Goal: Task Accomplishment & Management: Use online tool/utility

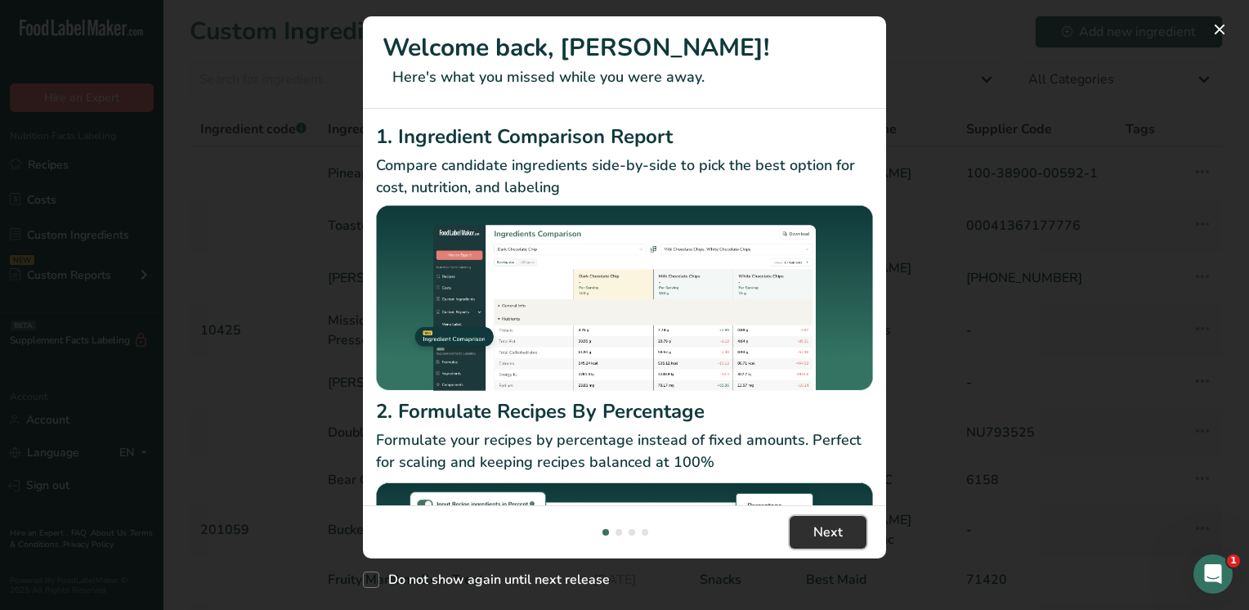
click at [801, 528] on button "Next" at bounding box center [827, 532] width 77 height 33
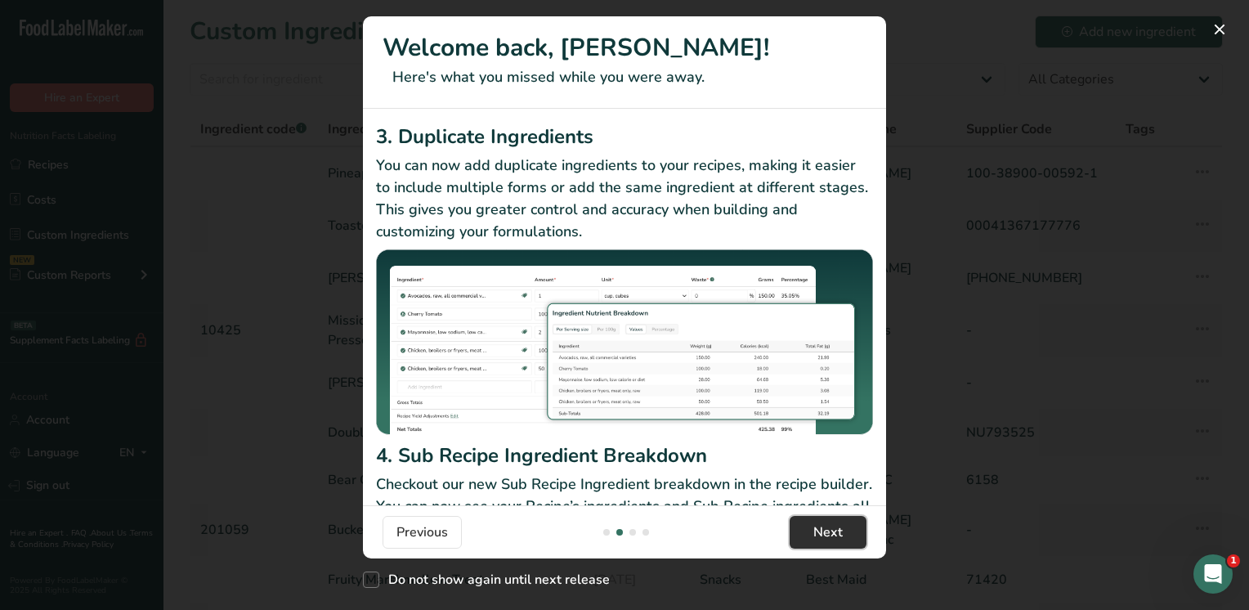
click at [808, 528] on button "Next" at bounding box center [827, 532] width 77 height 33
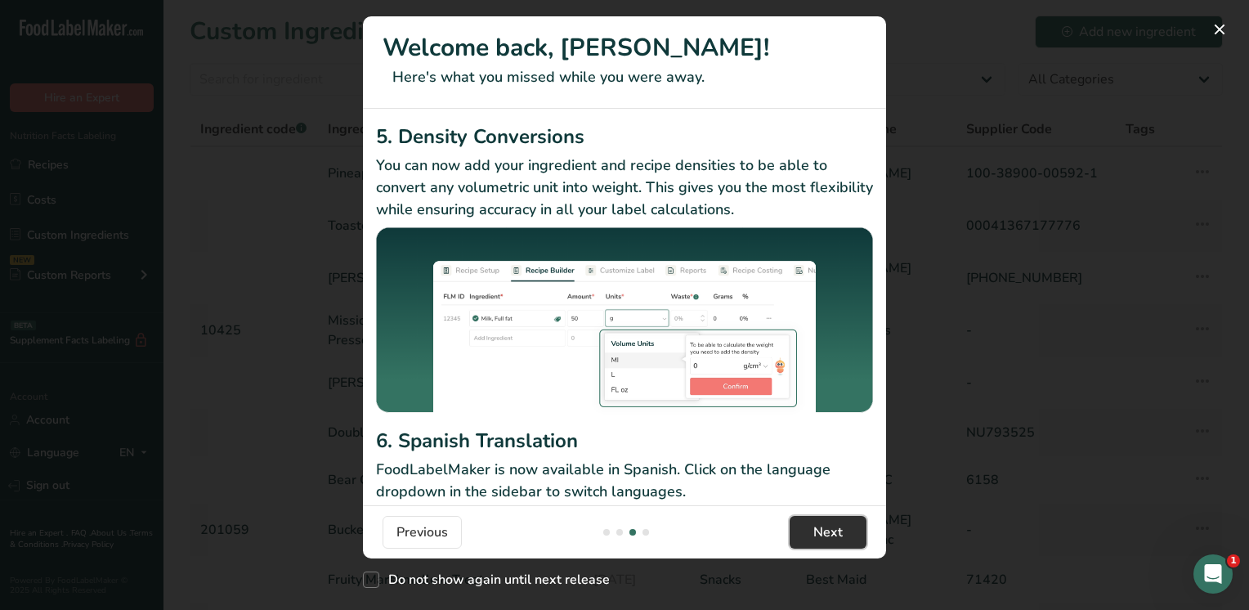
click at [809, 528] on button "Next" at bounding box center [827, 532] width 77 height 33
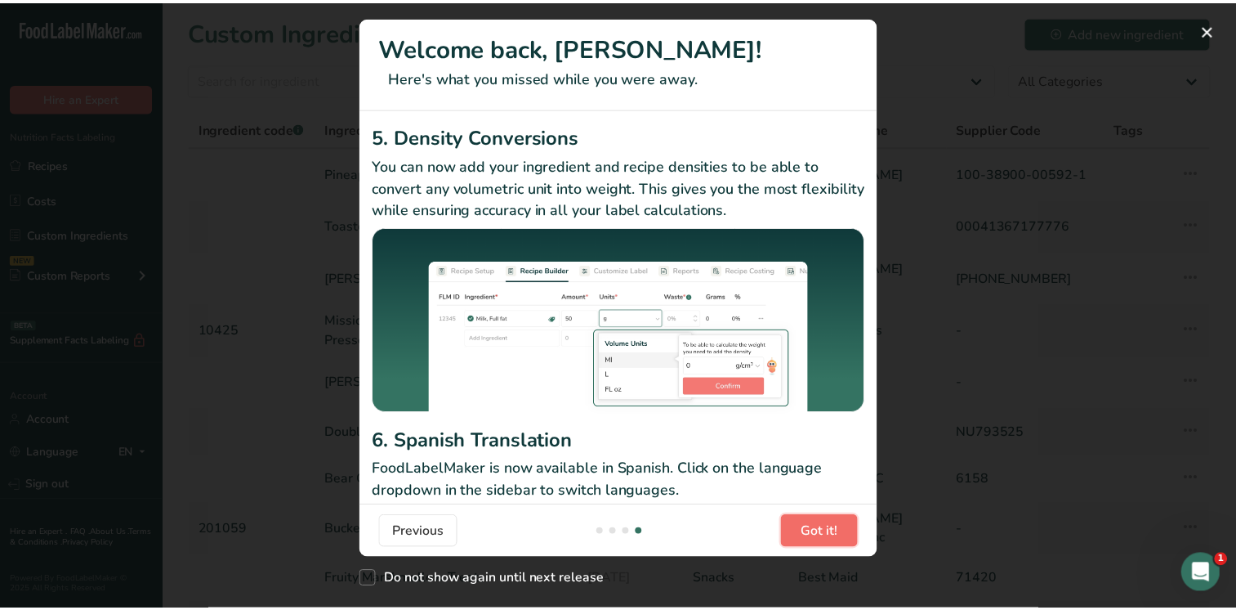
scroll to position [0, 1569]
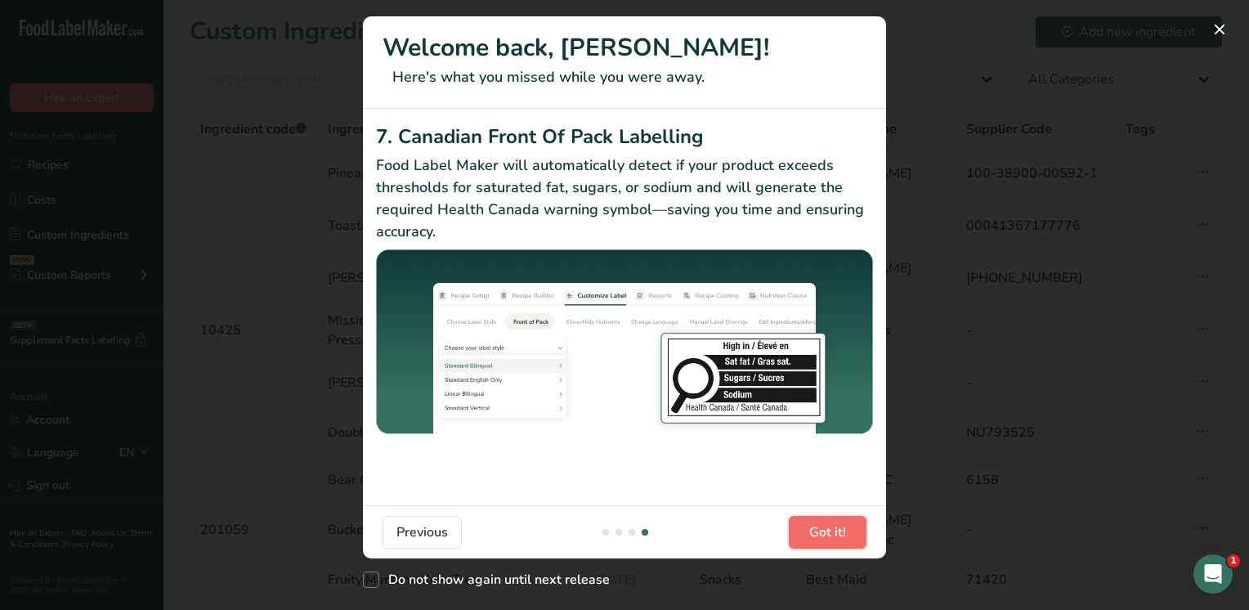
click at [811, 528] on span "Got it!" at bounding box center [827, 532] width 37 height 20
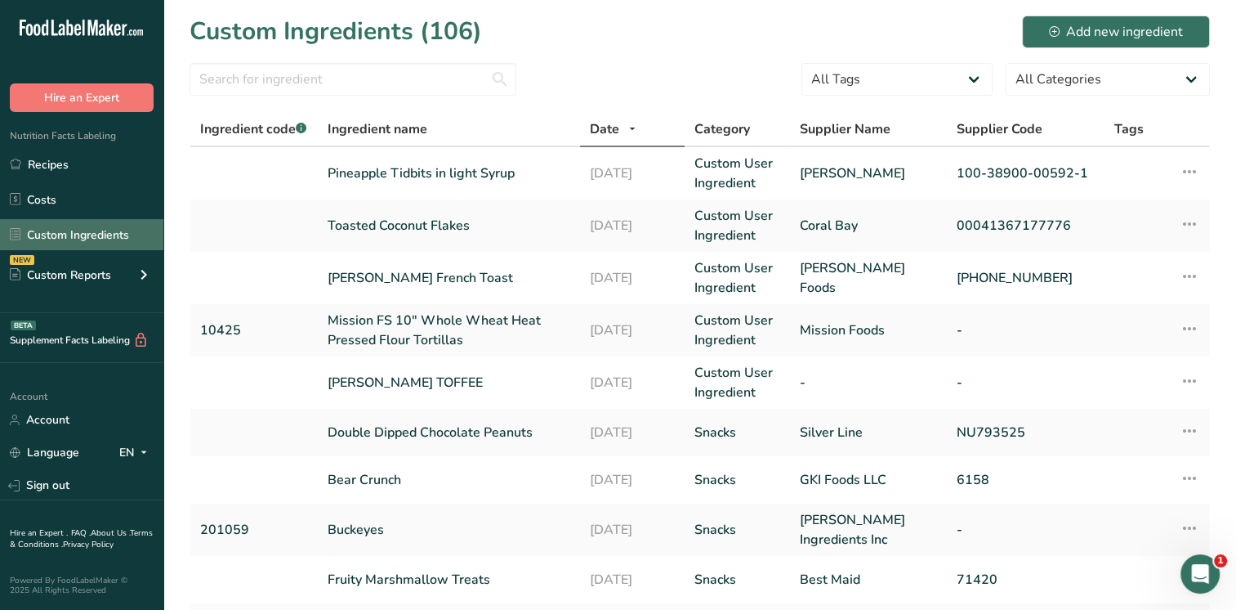
click at [62, 235] on link "Custom Ingredients" at bounding box center [81, 234] width 163 height 31
click at [283, 77] on input "text" at bounding box center [353, 79] width 327 height 33
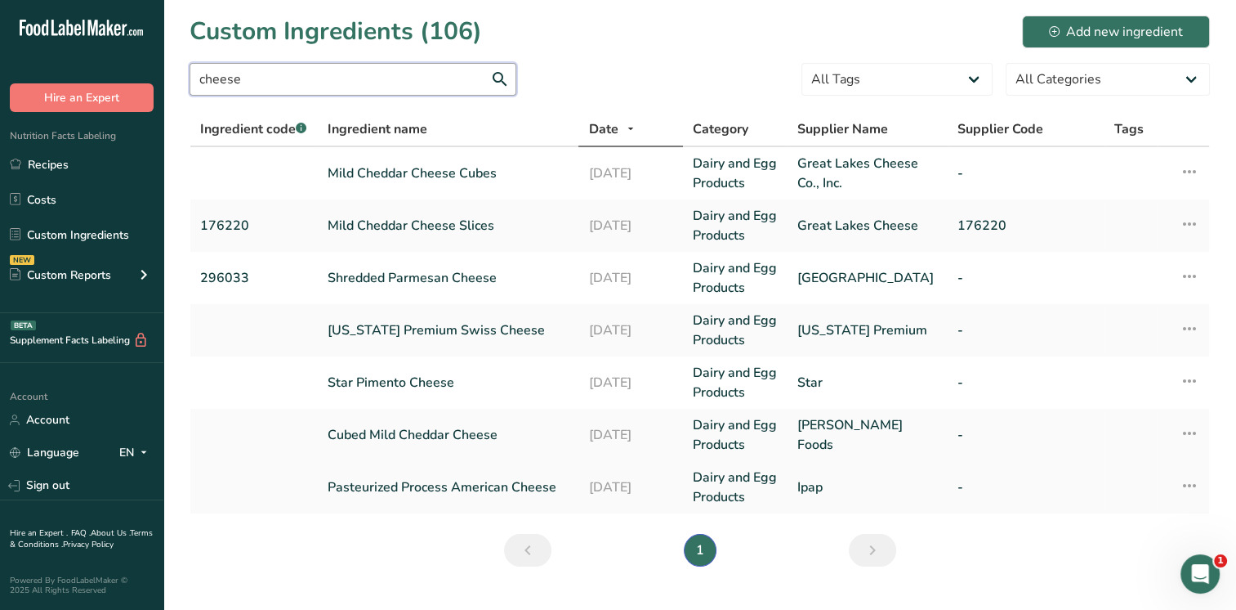
type input "cheese"
click at [391, 481] on link "Pasteurized Process American Cheese" at bounding box center [449, 487] width 242 height 20
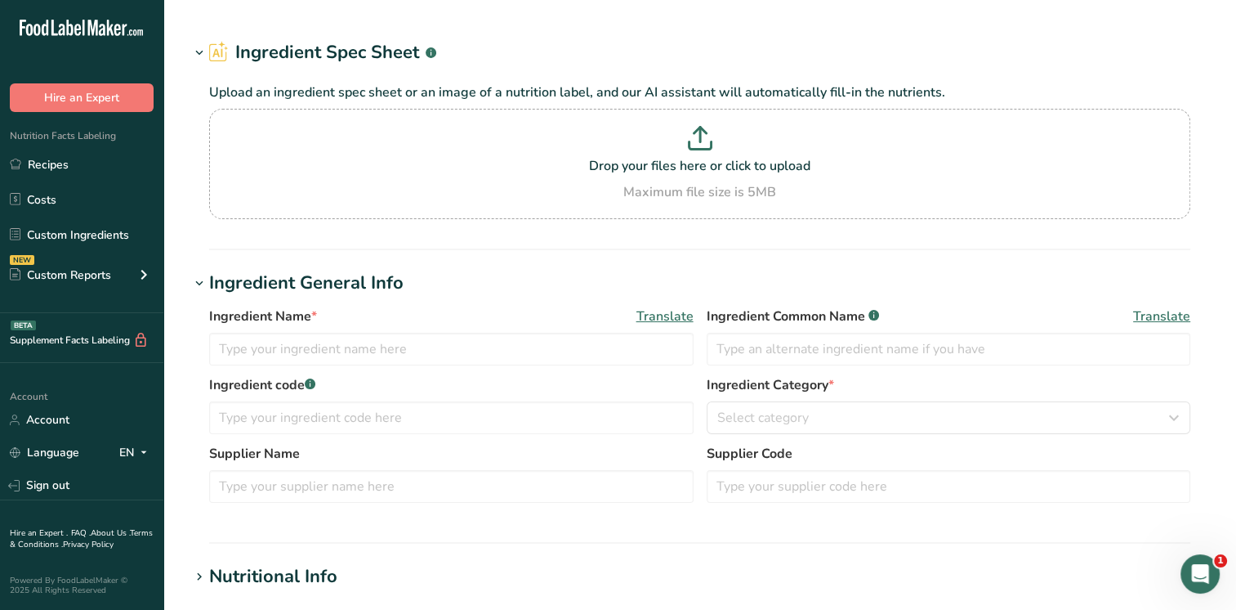
type input "Pasteurized Process American Cheese"
type input "Ipap"
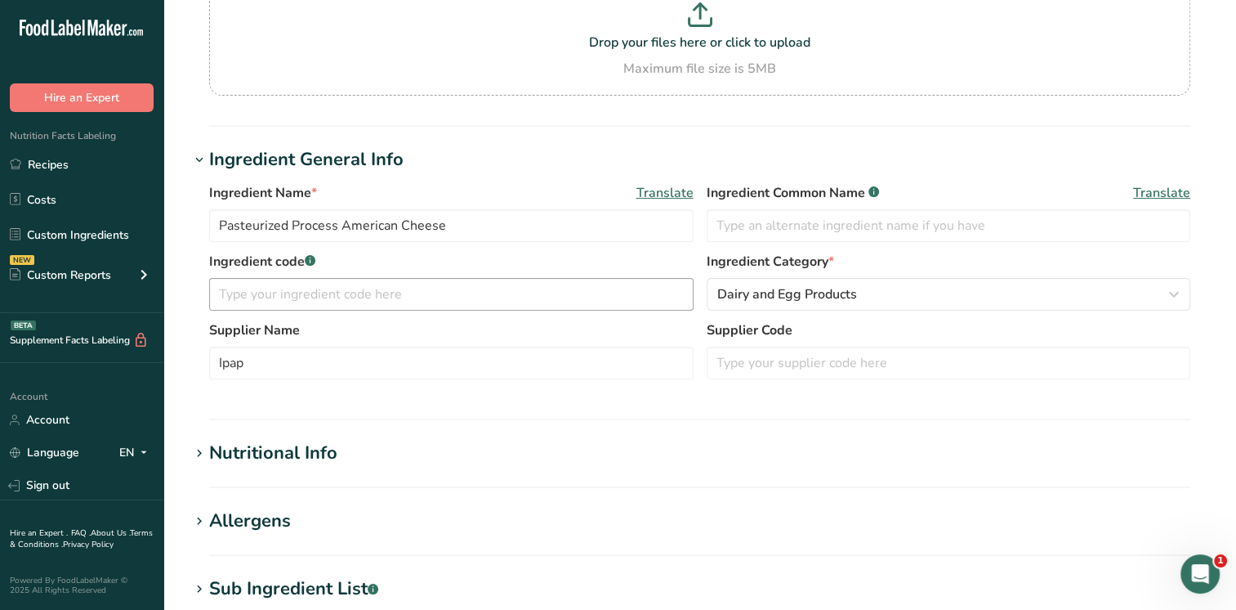
scroll to position [152, 0]
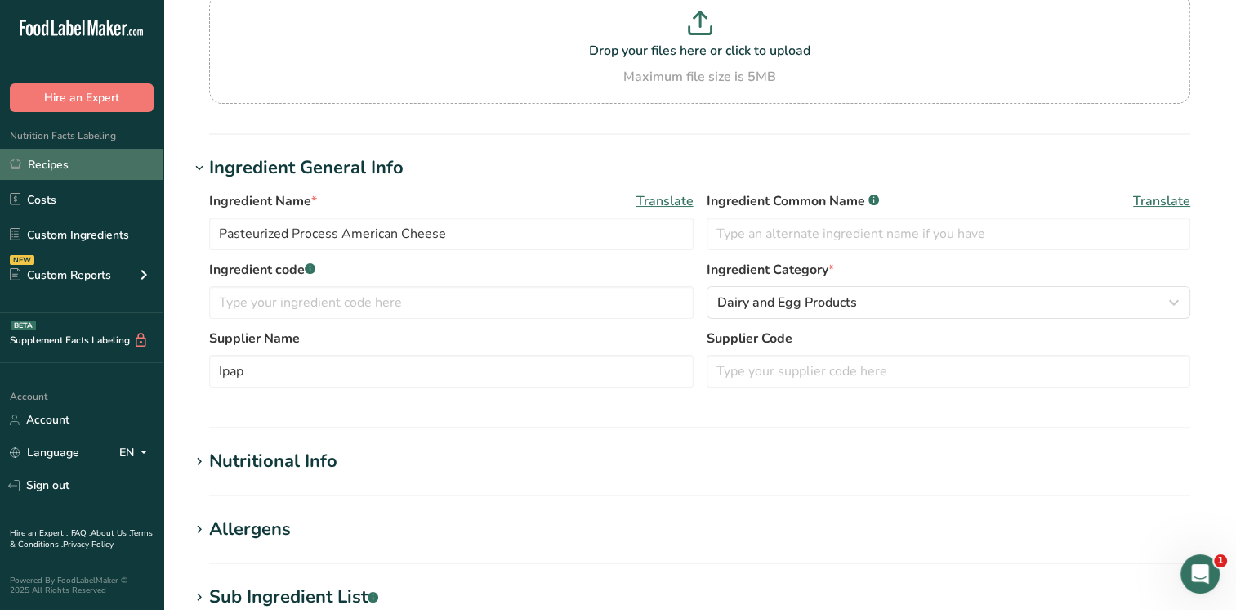
click at [74, 173] on link "Recipes" at bounding box center [81, 164] width 163 height 31
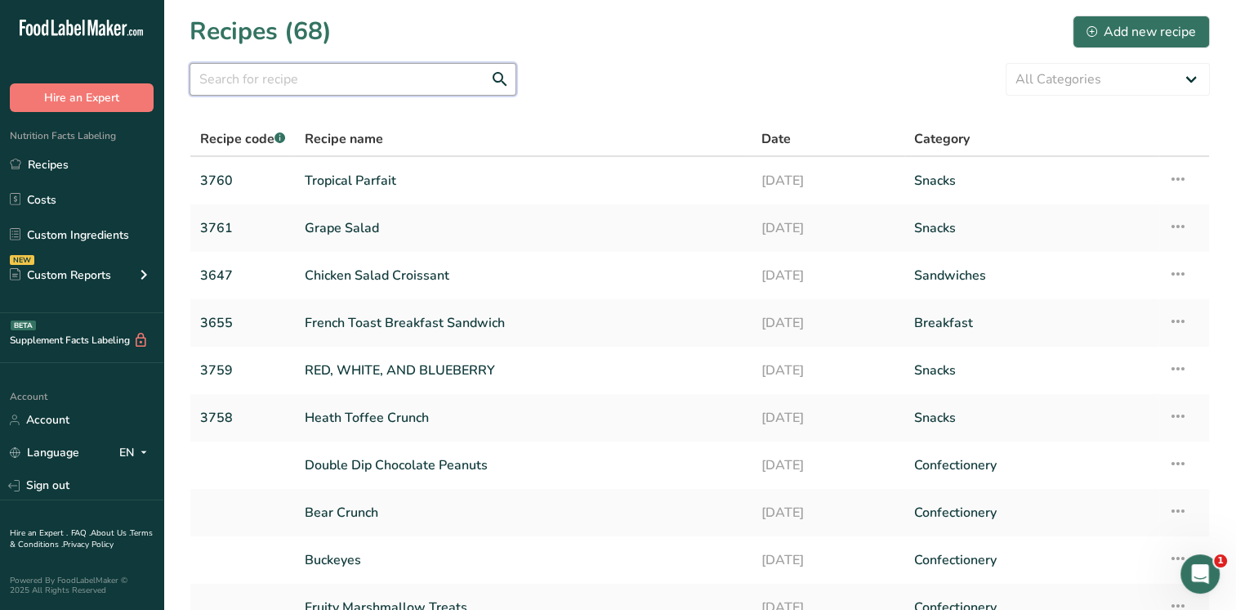
click at [273, 76] on input "text" at bounding box center [353, 79] width 327 height 33
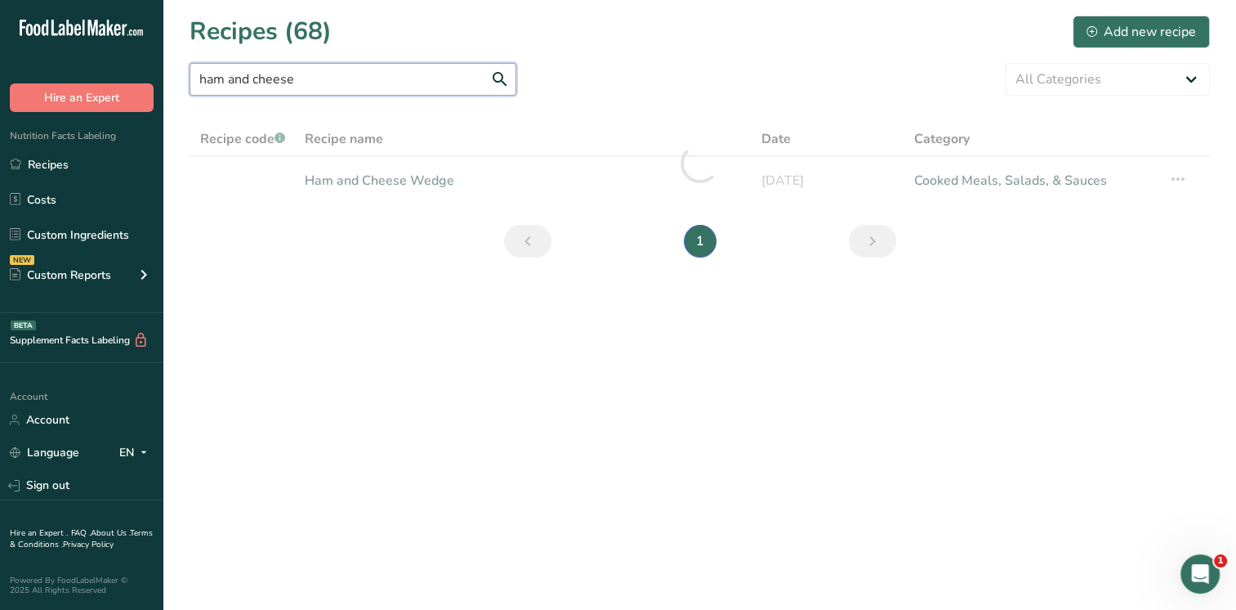
type input "ham and cheese"
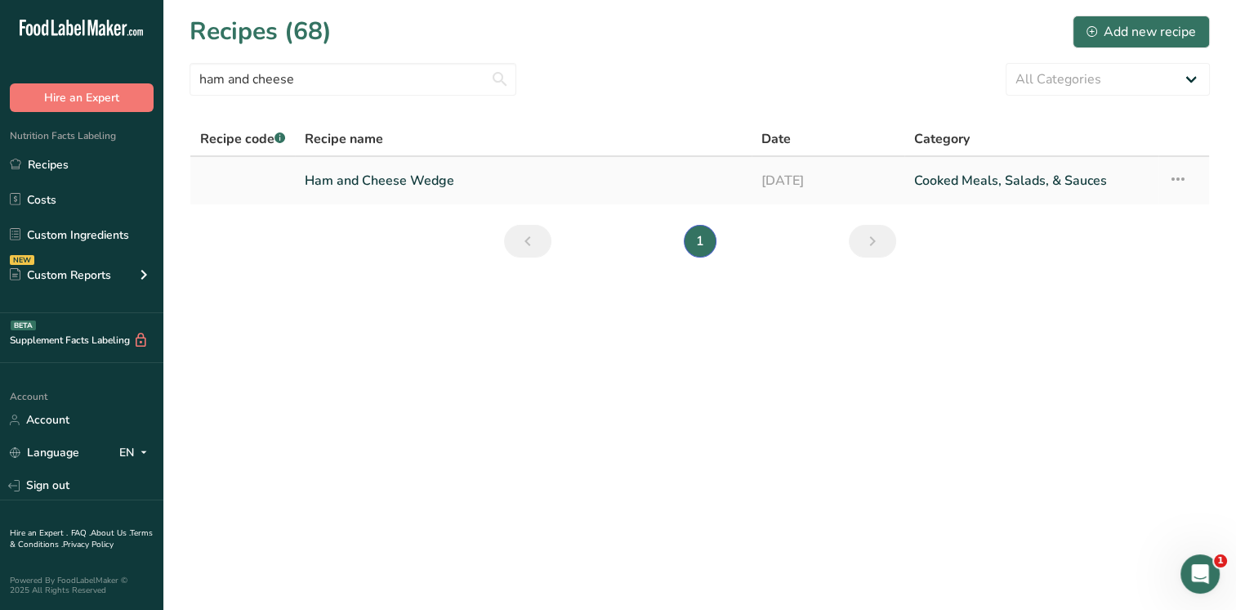
click at [371, 171] on link "Ham and Cheese Wedge" at bounding box center [523, 180] width 437 height 34
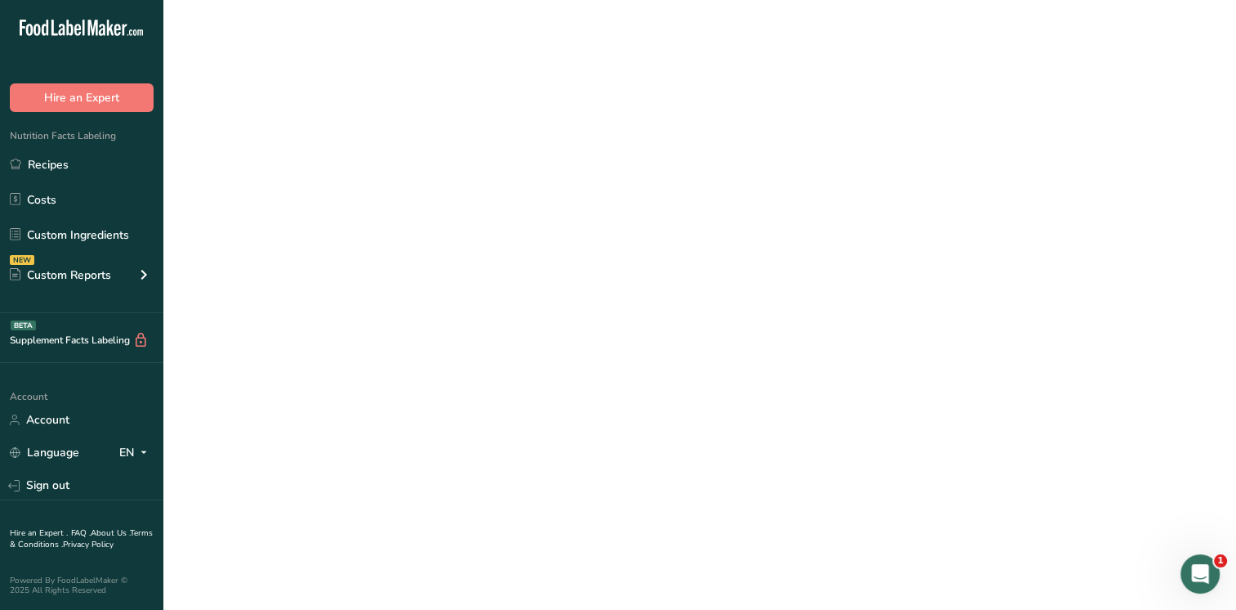
click at [371, 171] on link "Ham and Cheese Wedge" at bounding box center [523, 180] width 437 height 34
